Goal: Consume media (video, audio): Consume media (video, audio)

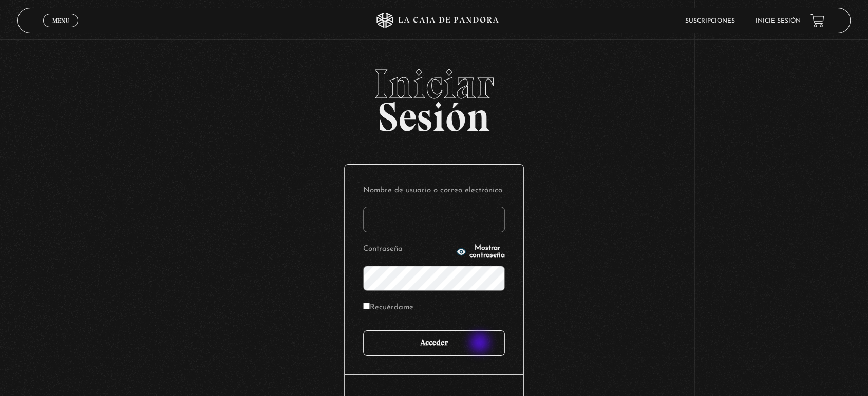
type input "antosalazare@hotmail.com"
click at [481, 344] on input "Acceder" at bounding box center [434, 344] width 142 height 26
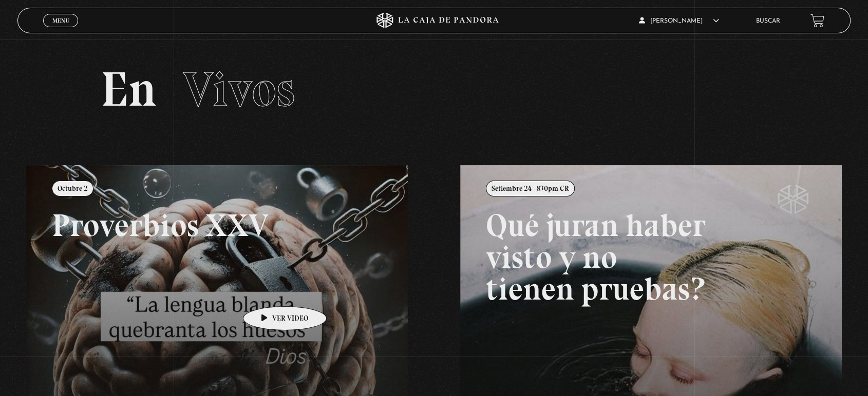
click at [269, 291] on link at bounding box center [460, 363] width 868 height 396
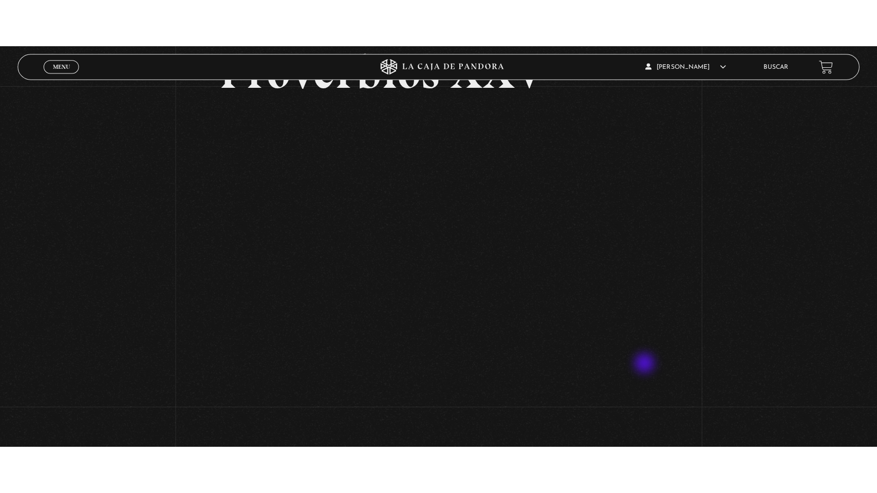
scroll to position [110, 0]
